Goal: Information Seeking & Learning: Learn about a topic

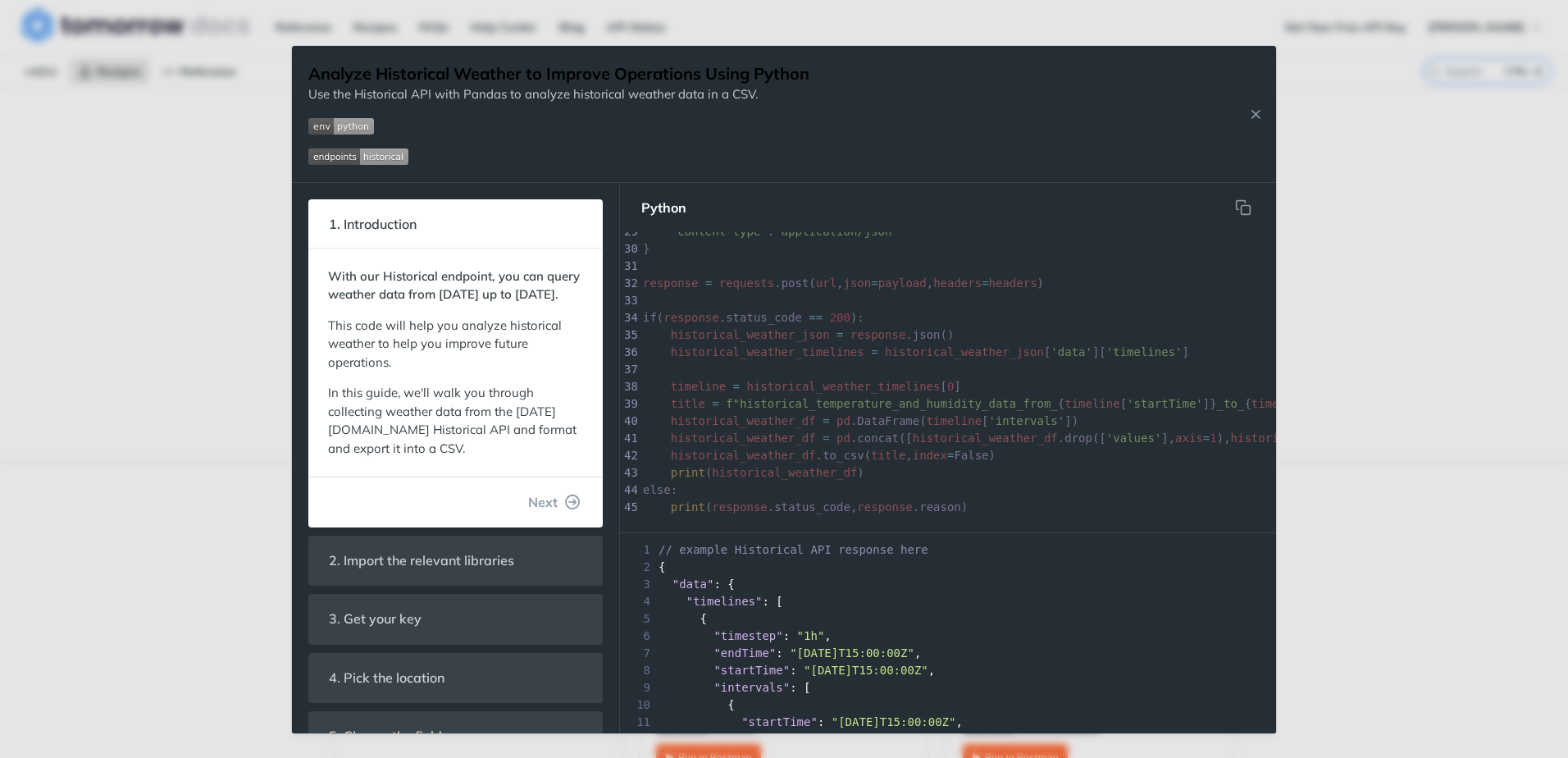
scroll to position [495, 0]
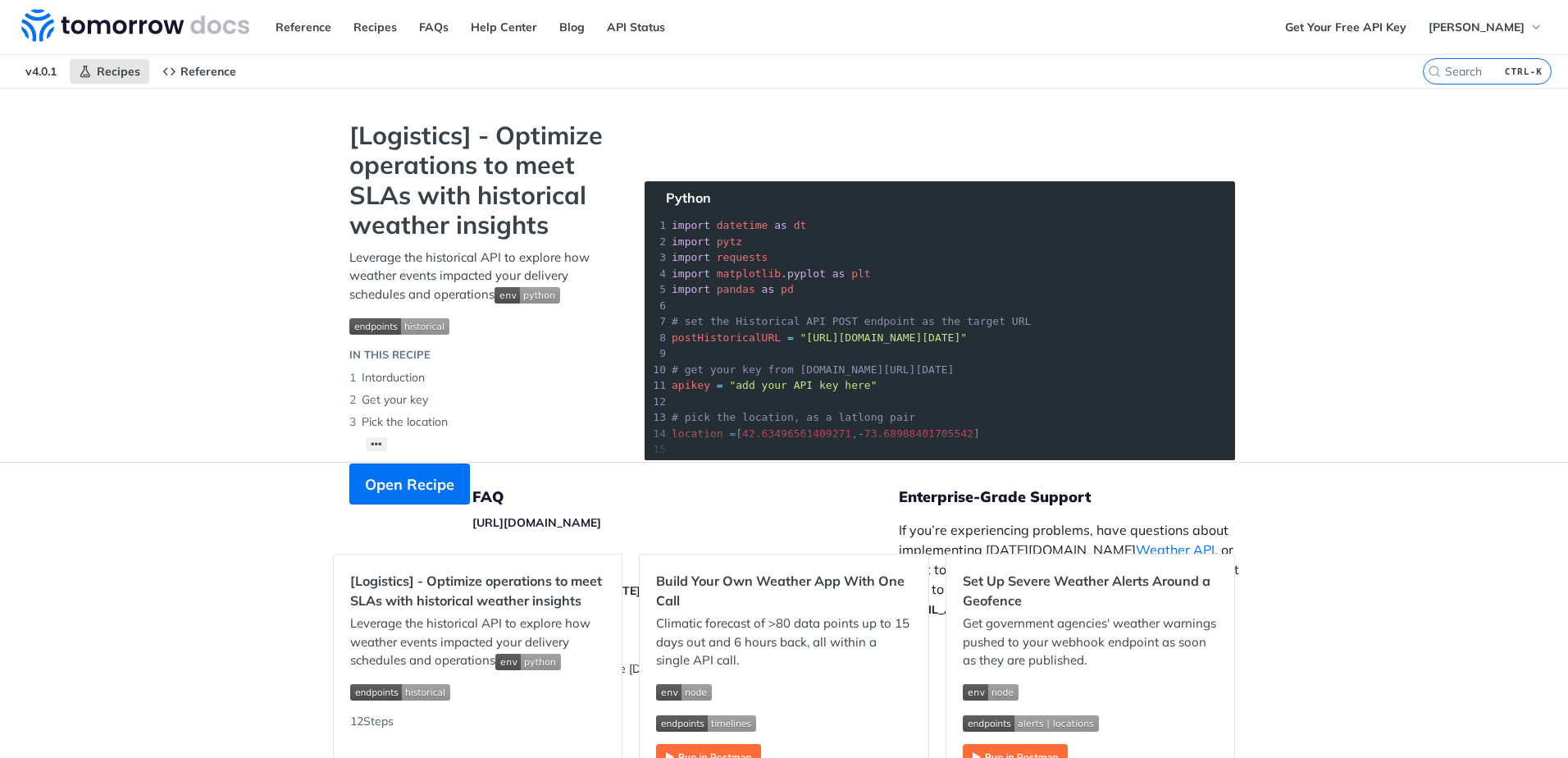
scroll to position [1415, 0]
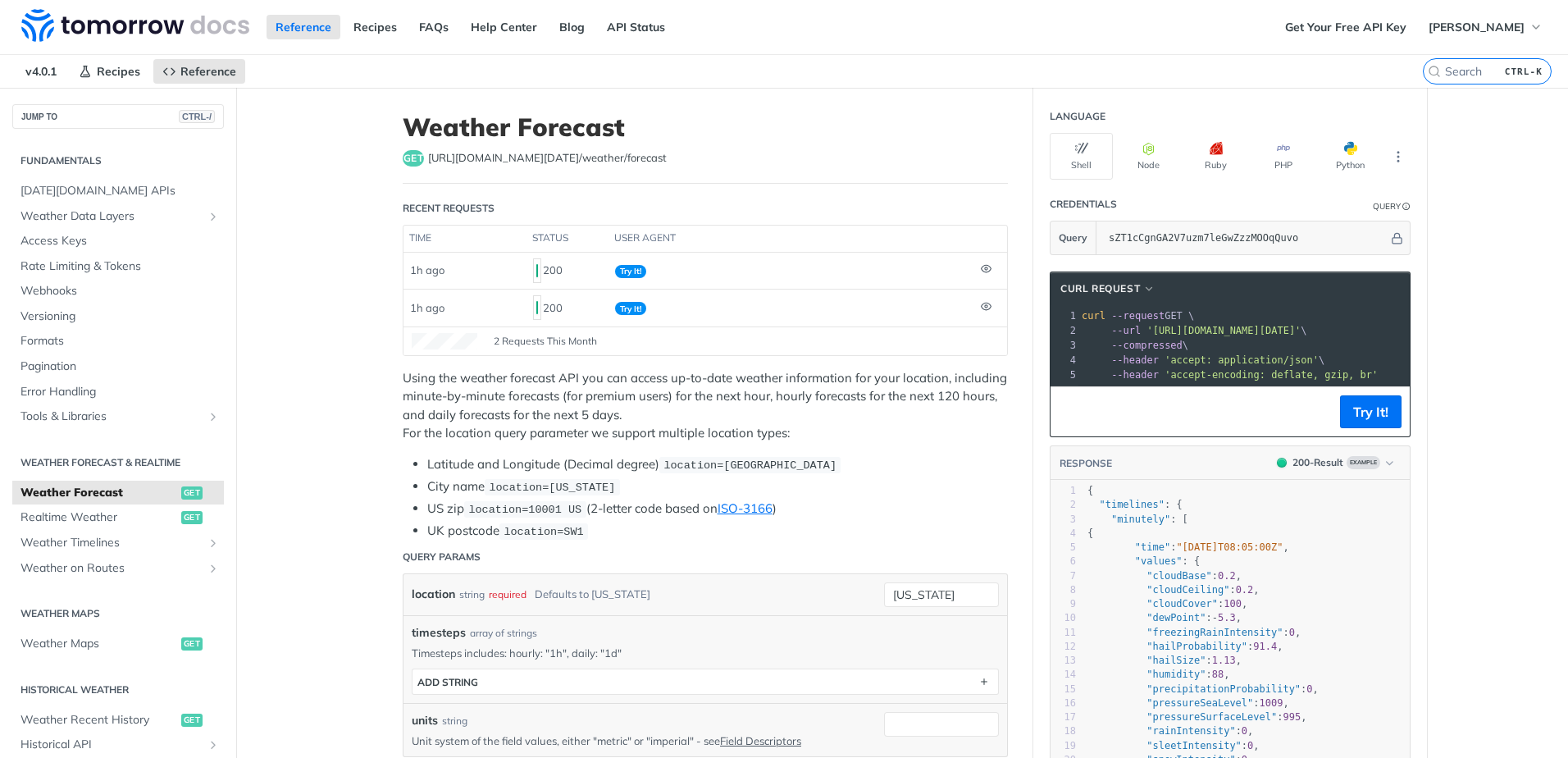
scroll to position [861, 0]
